Goal: Information Seeking & Learning: Learn about a topic

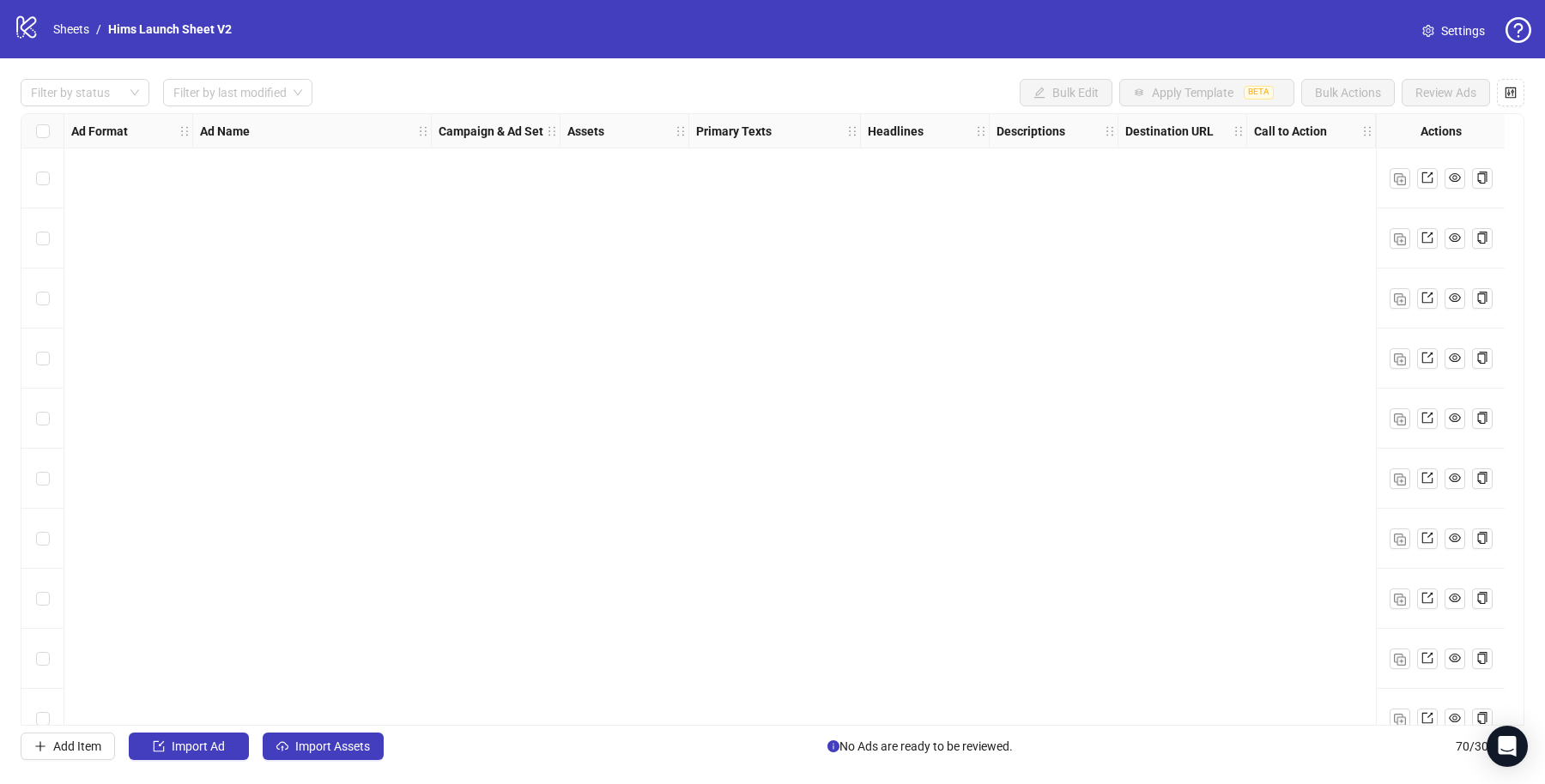
scroll to position [3634, 0]
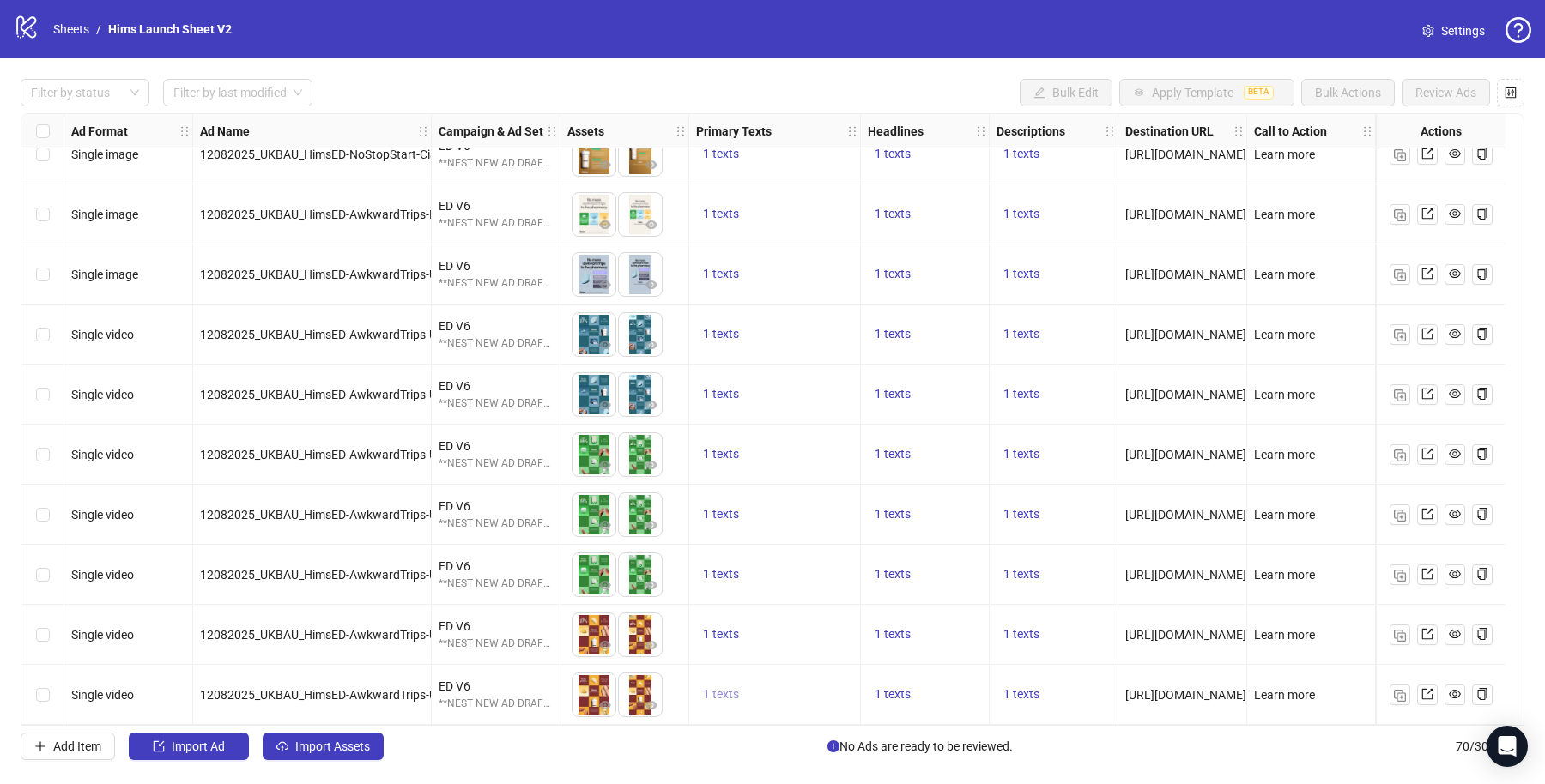
click at [742, 686] on button "1 texts" at bounding box center [721, 695] width 50 height 20
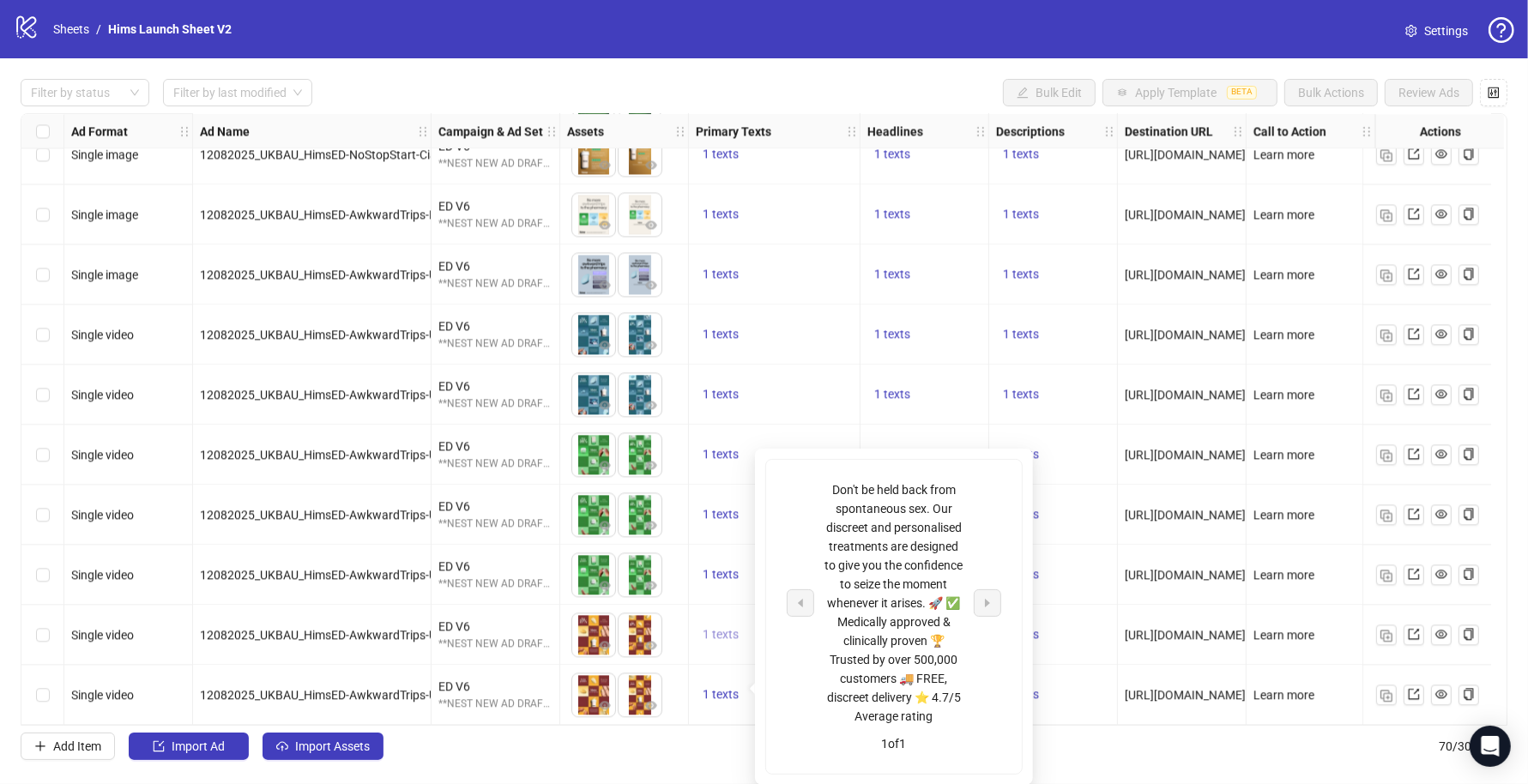
click at [727, 627] on span "1 texts" at bounding box center [720, 633] width 36 height 14
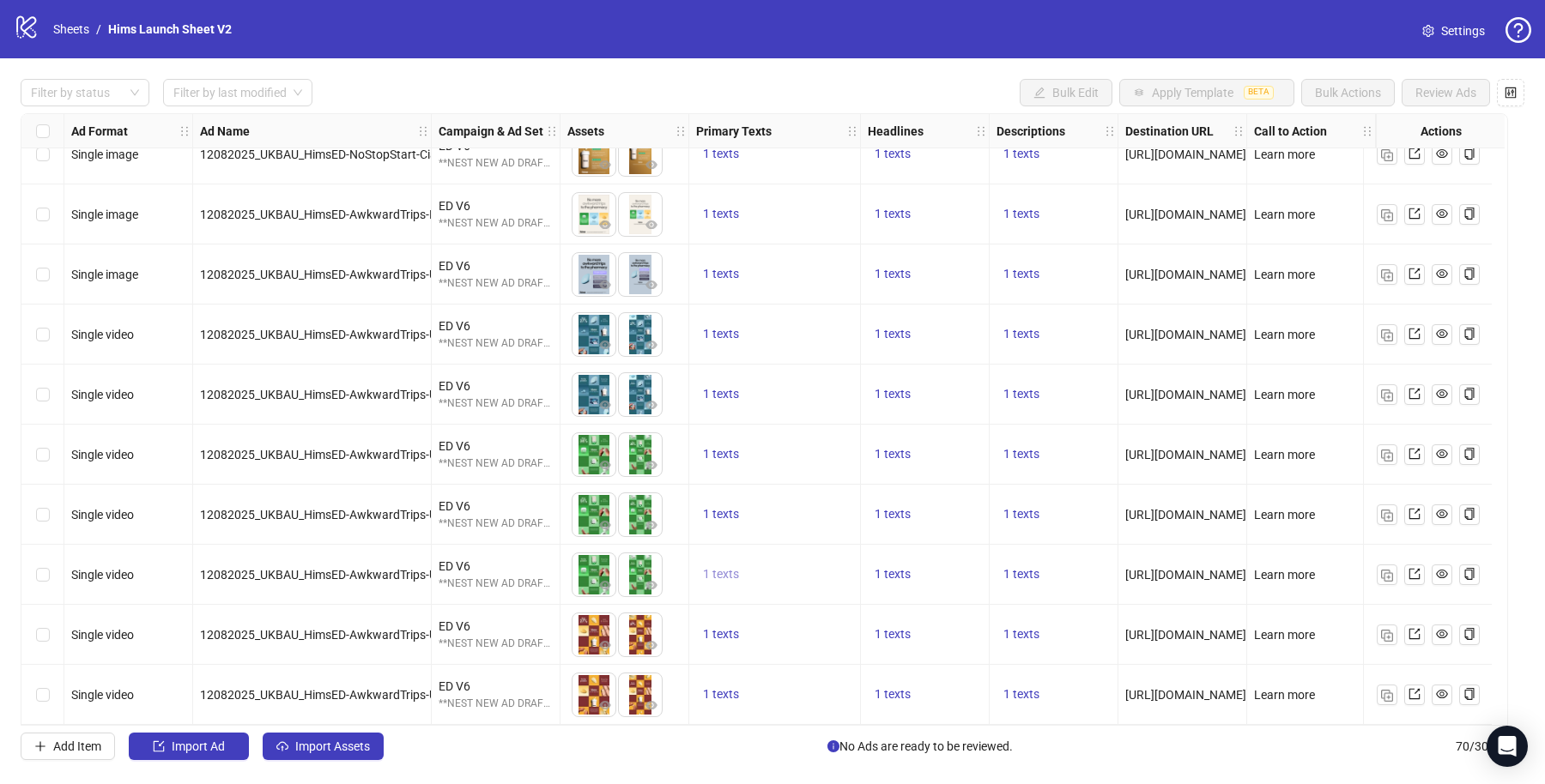
click at [725, 567] on span "1 texts" at bounding box center [720, 574] width 36 height 14
click at [842, 364] on div "1 texts" at bounding box center [774, 394] width 172 height 60
click at [889, 688] on span "1 texts" at bounding box center [892, 694] width 36 height 14
click at [1044, 605] on div "1 texts" at bounding box center [1054, 634] width 129 height 60
click at [1271, 690] on span "Learn more" at bounding box center [1284, 694] width 61 height 14
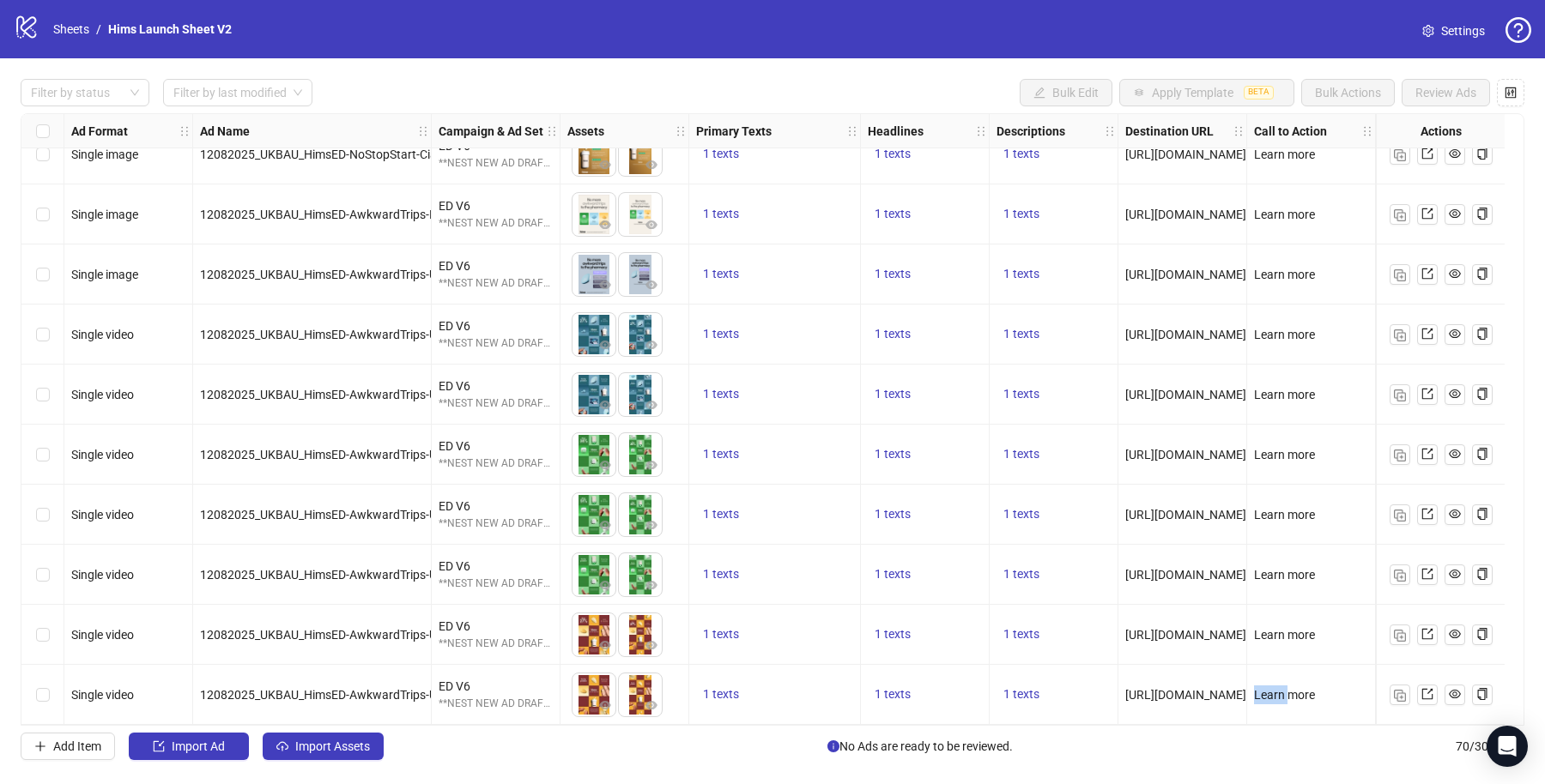
click at [1271, 690] on span "Learn more" at bounding box center [1284, 694] width 61 height 14
click at [820, 430] on div "1 texts" at bounding box center [774, 454] width 172 height 60
